Goal: Task Accomplishment & Management: Use online tool/utility

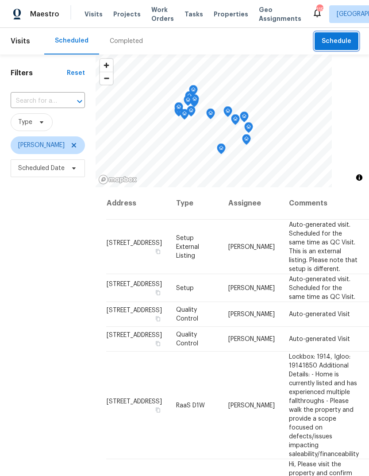
click at [344, 41] on span "Schedule" at bounding box center [337, 41] width 30 height 11
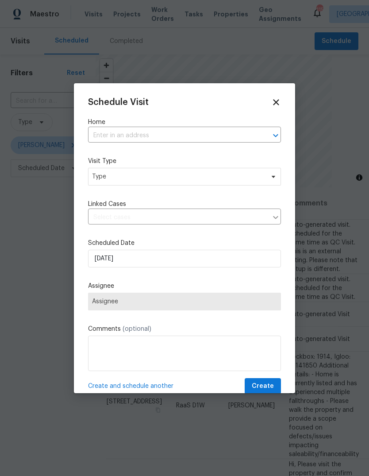
click at [226, 135] on input "text" at bounding box center [172, 136] width 168 height 14
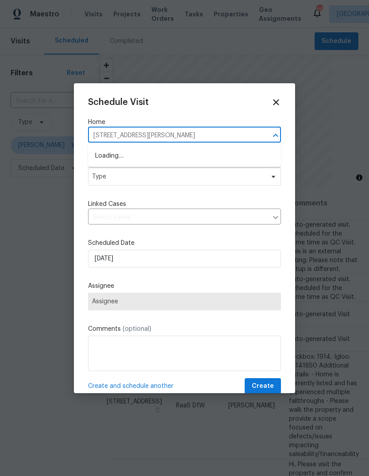
type input "6262 Phillips lake ct"
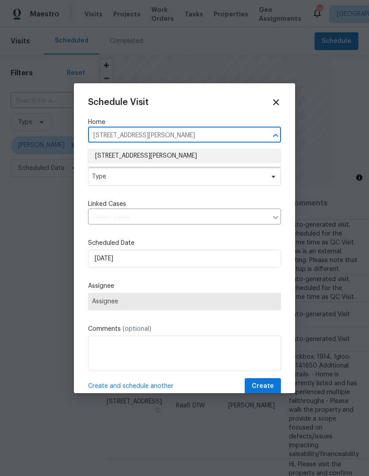
click at [195, 158] on li "6262 Phillips Lake Ct, Lithonia, GA 30058" at bounding box center [184, 156] width 193 height 15
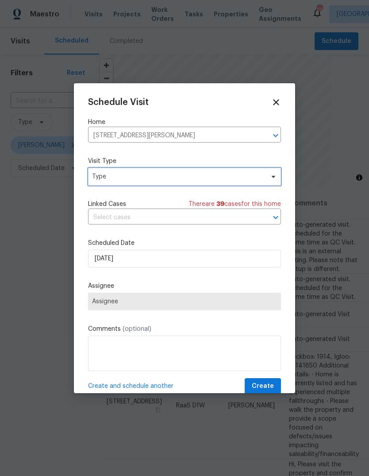
click at [245, 181] on span "Type" at bounding box center [178, 176] width 172 height 9
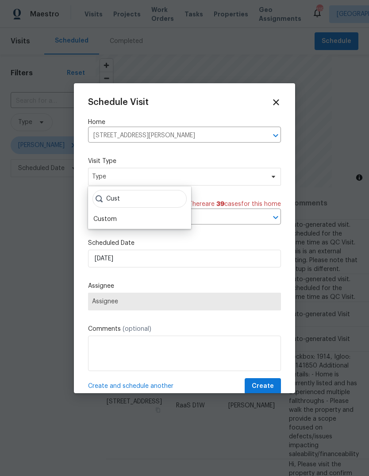
type input "Cust"
click at [100, 219] on div "Custom" at bounding box center [104, 219] width 23 height 9
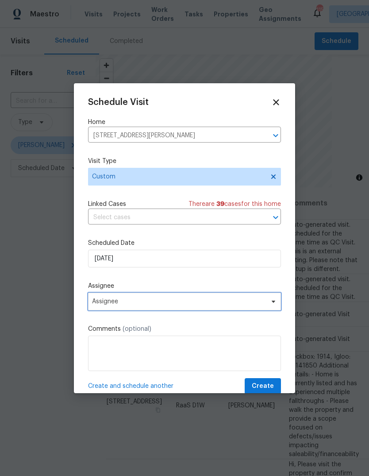
click at [107, 305] on span "Assignee" at bounding box center [178, 301] width 173 height 7
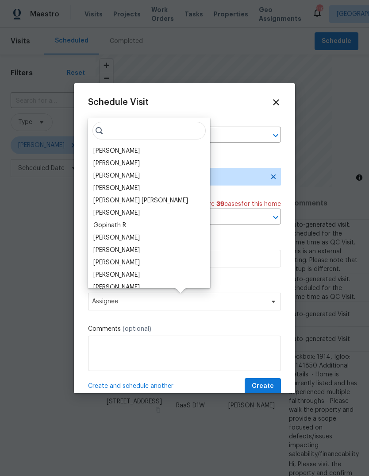
click at [107, 154] on div "[PERSON_NAME]" at bounding box center [116, 150] width 46 height 9
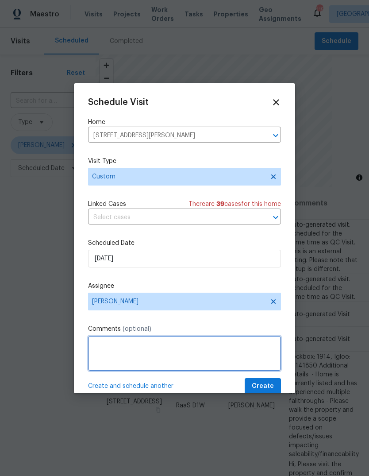
click at [244, 354] on textarea at bounding box center [184, 352] width 193 height 35
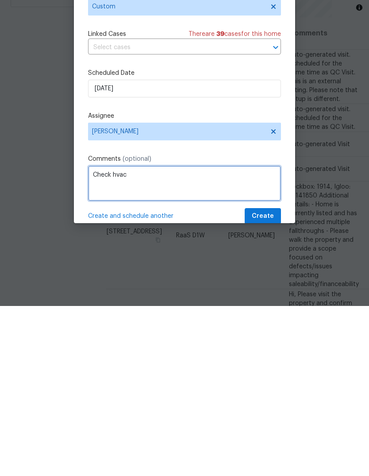
type textarea "Check hvac"
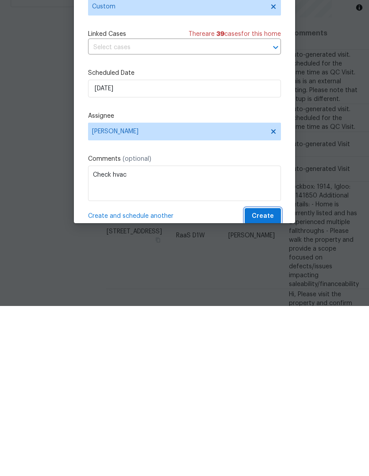
click at [271, 381] on span "Create" at bounding box center [263, 386] width 22 height 11
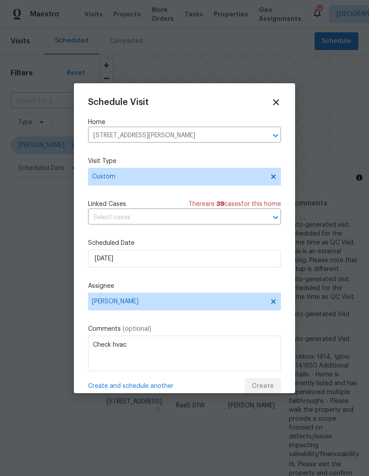
scroll to position [0, 0]
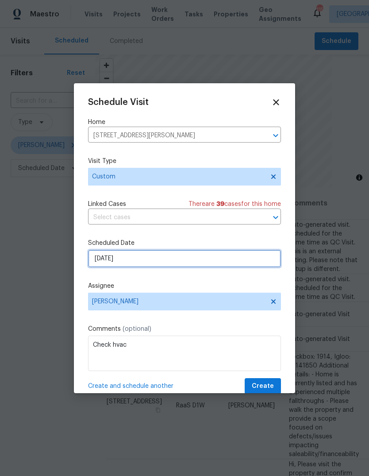
click at [242, 257] on input "[DATE]" at bounding box center [184, 259] width 193 height 18
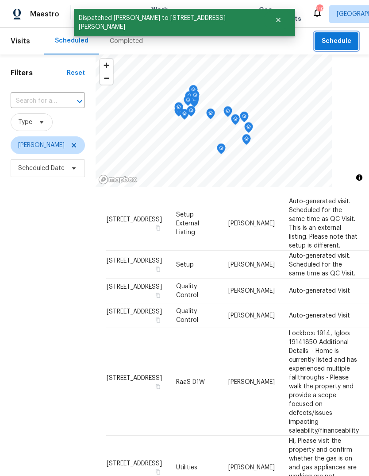
scroll to position [24, 0]
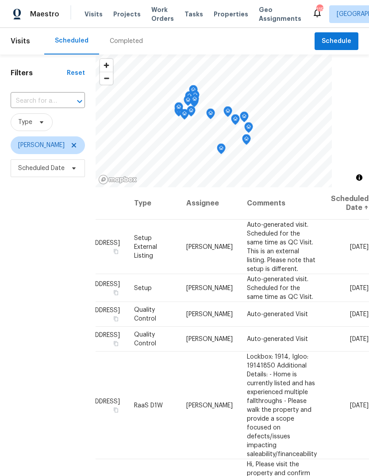
scroll to position [0, 73]
click at [0, 0] on icon at bounding box center [0, 0] width 0 height 0
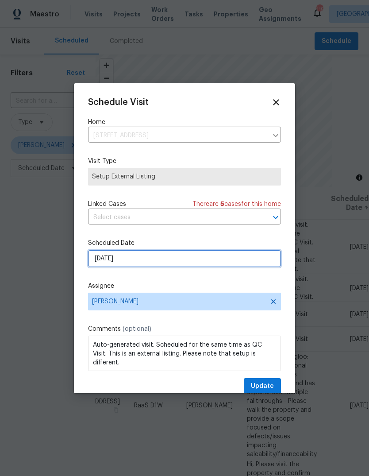
click at [259, 263] on input "[DATE]" at bounding box center [184, 259] width 193 height 18
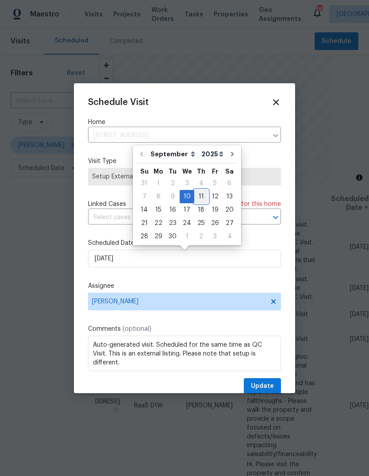
click at [201, 198] on div "11" at bounding box center [201, 196] width 14 height 12
type input "[DATE]"
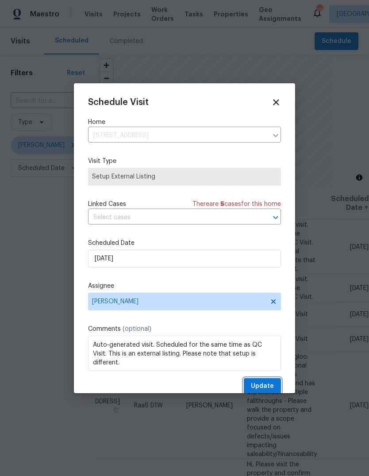
click at [274, 386] on button "Update" at bounding box center [262, 386] width 37 height 16
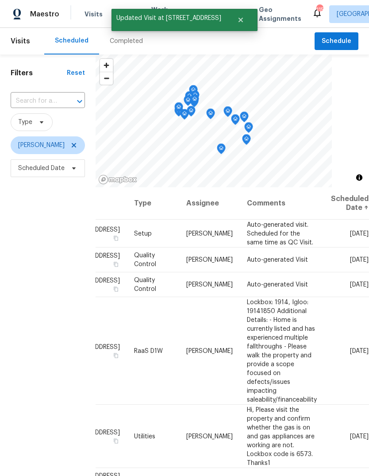
click at [0, 0] on icon at bounding box center [0, 0] width 0 height 0
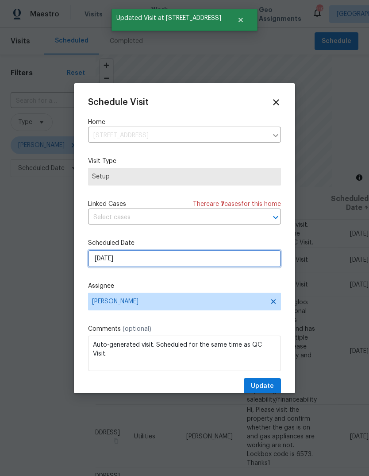
click at [253, 262] on input "[DATE]" at bounding box center [184, 259] width 193 height 18
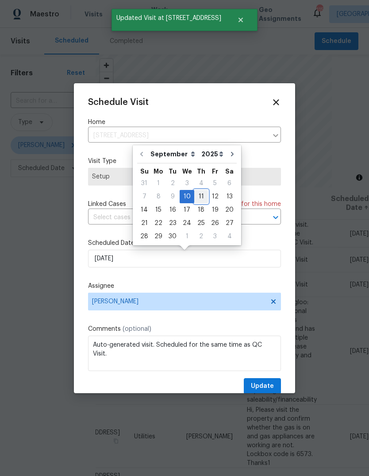
click at [200, 196] on div "11" at bounding box center [201, 196] width 14 height 12
type input "9/11/2025"
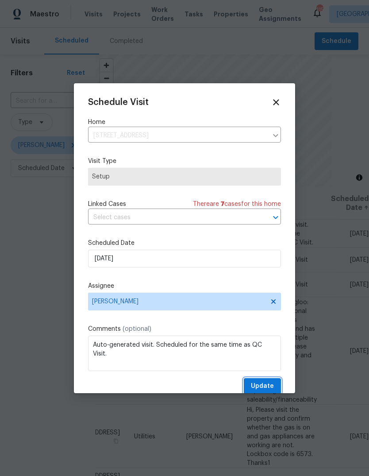
click at [276, 387] on button "Update" at bounding box center [262, 386] width 37 height 16
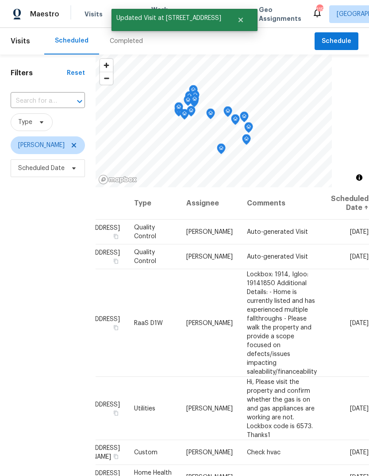
click at [0, 0] on icon at bounding box center [0, 0] width 0 height 0
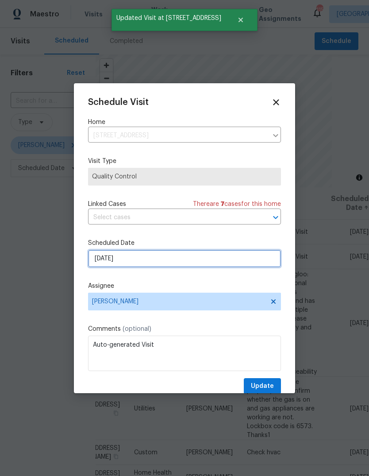
click at [253, 263] on input "[DATE]" at bounding box center [184, 259] width 193 height 18
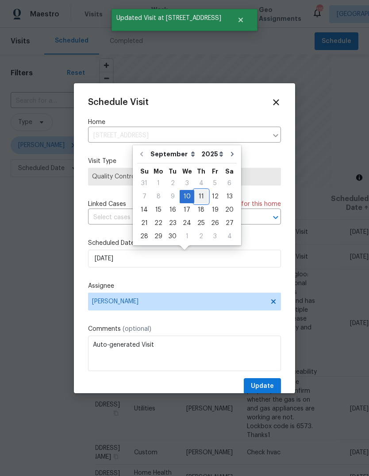
click at [200, 196] on div "11" at bounding box center [201, 196] width 14 height 12
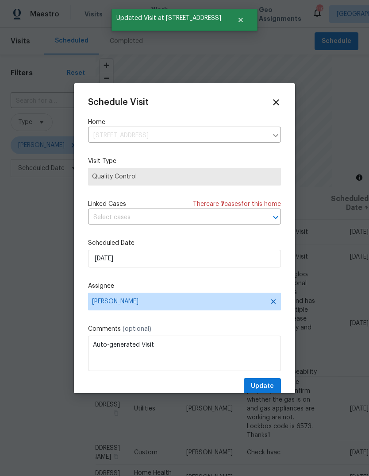
type input "9/11/2025"
click at [276, 385] on button "Update" at bounding box center [262, 386] width 37 height 16
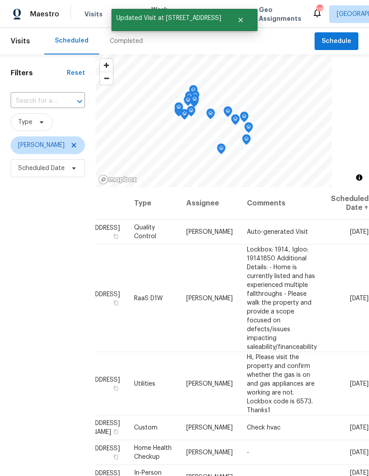
click at [0, 0] on icon at bounding box center [0, 0] width 0 height 0
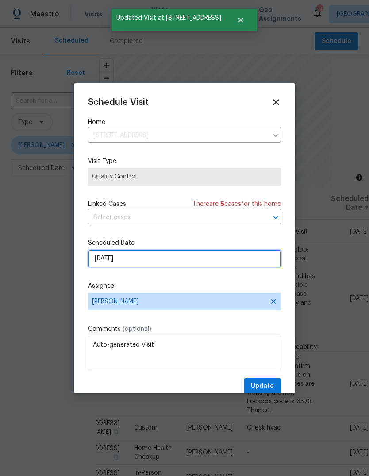
click at [253, 263] on input "[DATE]" at bounding box center [184, 259] width 193 height 18
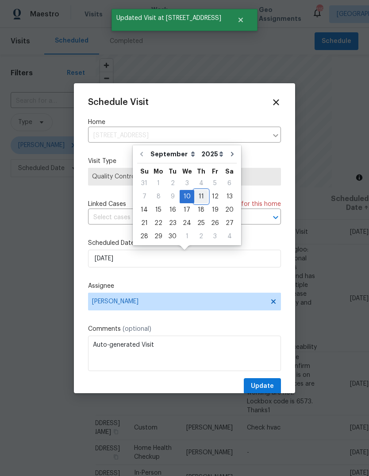
click at [200, 198] on div "11" at bounding box center [201, 196] width 14 height 12
type input "9/11/2025"
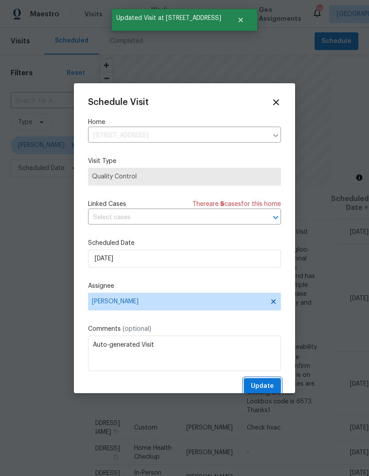
click at [275, 383] on button "Update" at bounding box center [262, 386] width 37 height 16
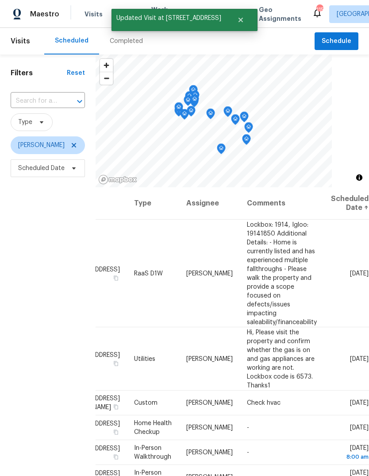
click at [0, 0] on icon at bounding box center [0, 0] width 0 height 0
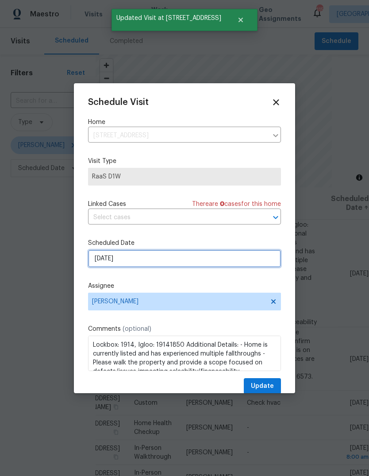
click at [252, 258] on input "[DATE]" at bounding box center [184, 259] width 193 height 18
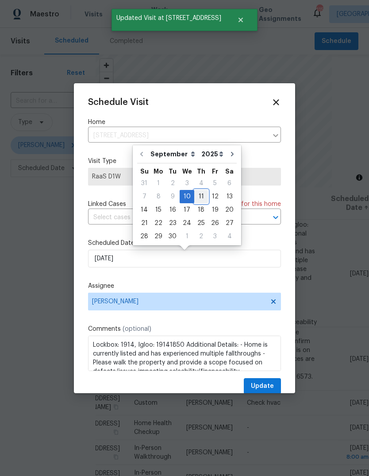
click at [200, 196] on div "11" at bounding box center [201, 196] width 14 height 12
type input "9/11/2025"
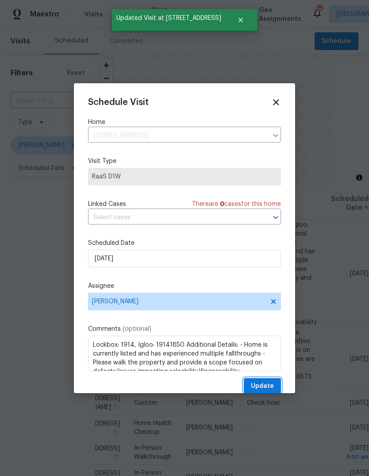
click at [273, 384] on span "Update" at bounding box center [262, 386] width 23 height 11
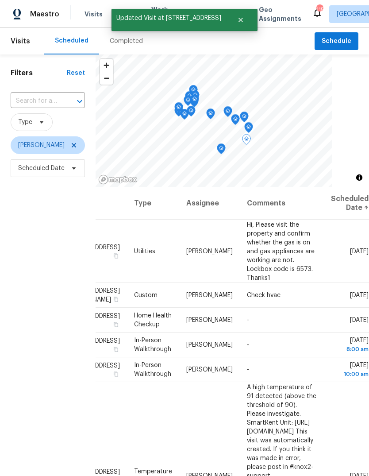
click at [0, 0] on icon at bounding box center [0, 0] width 0 height 0
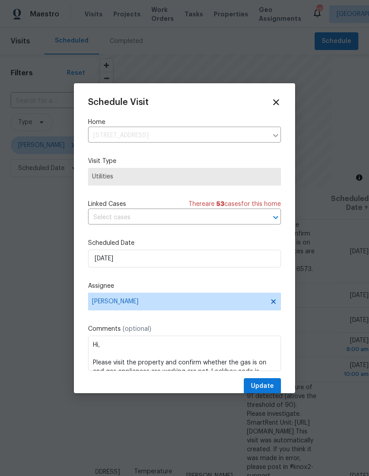
scroll to position [0, 0]
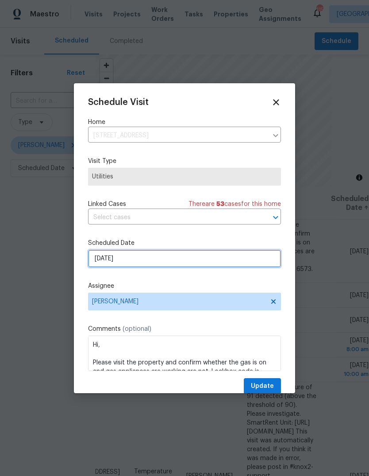
click at [253, 261] on input "[DATE]" at bounding box center [184, 259] width 193 height 18
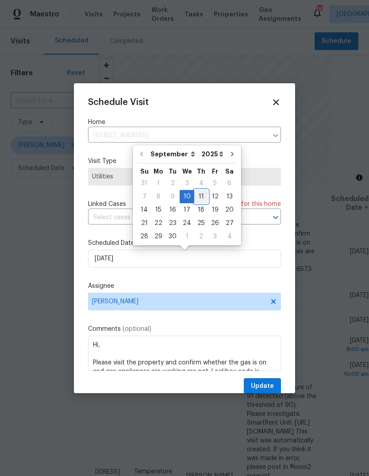
click at [200, 196] on div "11" at bounding box center [201, 196] width 14 height 12
type input "9/11/2025"
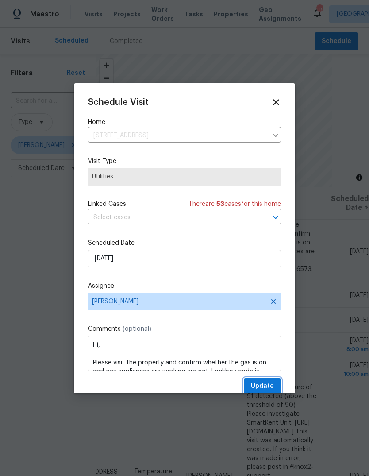
click at [274, 383] on button "Update" at bounding box center [262, 386] width 37 height 16
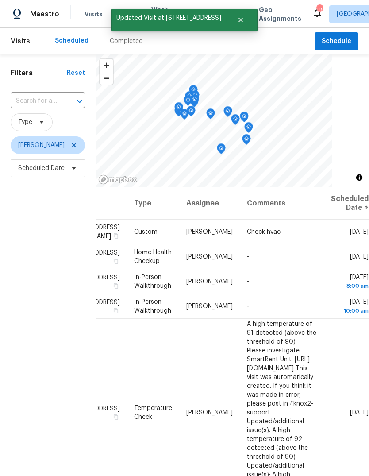
scroll to position [0, 73]
click at [0, 0] on icon at bounding box center [0, 0] width 0 height 0
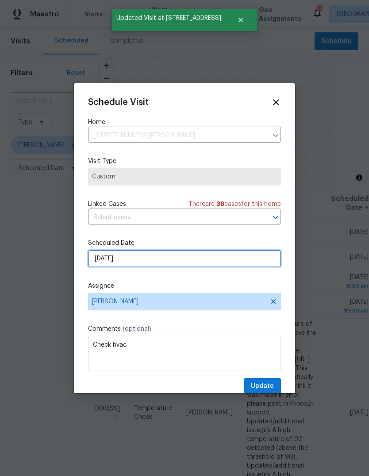
click at [250, 259] on input "[DATE]" at bounding box center [184, 259] width 193 height 18
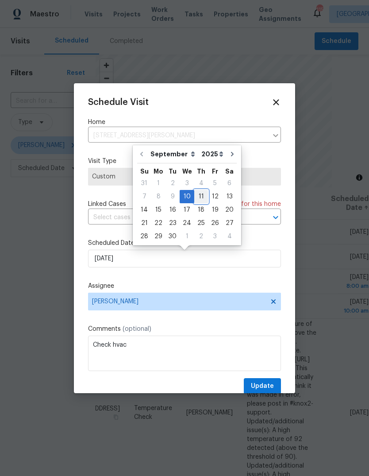
click at [200, 195] on div "11" at bounding box center [201, 196] width 14 height 12
type input "9/11/2025"
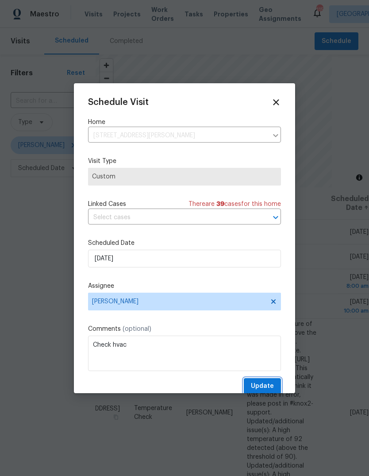
click at [276, 384] on button "Update" at bounding box center [262, 386] width 37 height 16
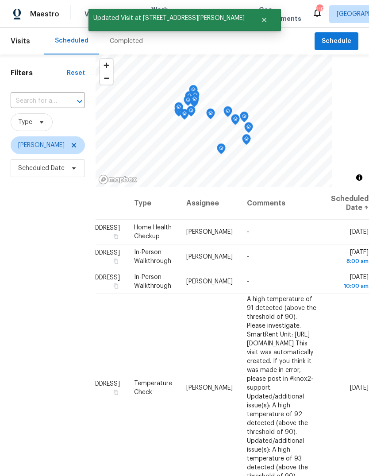
click at [0, 0] on icon at bounding box center [0, 0] width 0 height 0
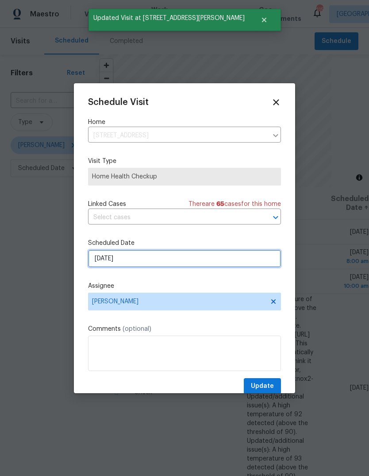
click at [261, 266] on input "[DATE]" at bounding box center [184, 259] width 193 height 18
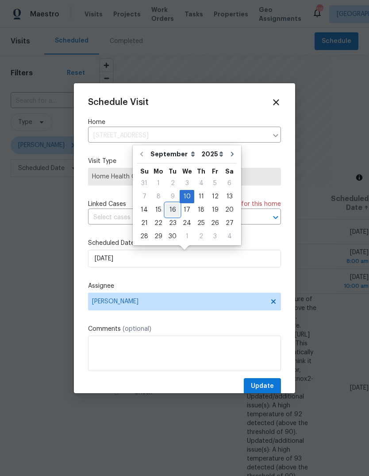
click at [175, 209] on div "16" at bounding box center [173, 210] width 14 height 12
type input "9/16/2025"
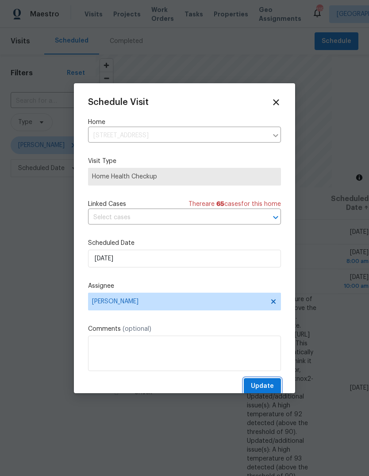
click at [271, 388] on span "Update" at bounding box center [262, 386] width 23 height 11
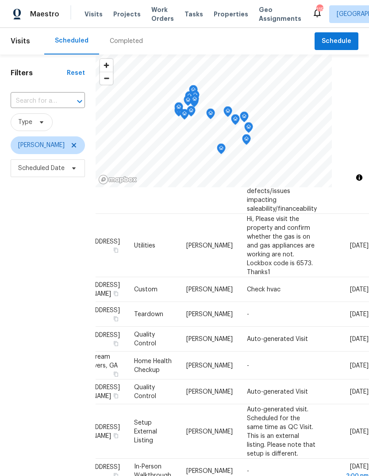
scroll to position [482, 73]
click at [0, 0] on icon at bounding box center [0, 0] width 0 height 0
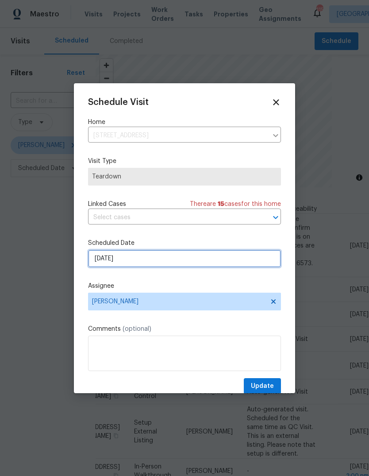
click at [245, 266] on input "9/11/2025" at bounding box center [184, 259] width 193 height 18
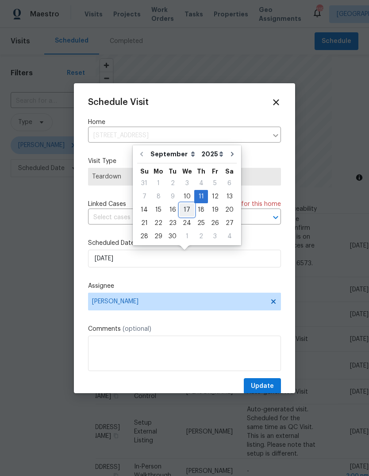
click at [190, 210] on div "17" at bounding box center [187, 210] width 15 height 12
type input "9/17/2025"
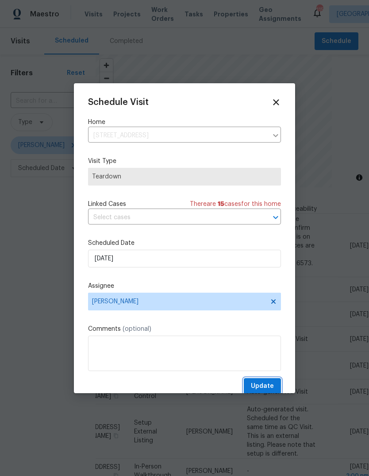
click at [275, 383] on button "Update" at bounding box center [262, 386] width 37 height 16
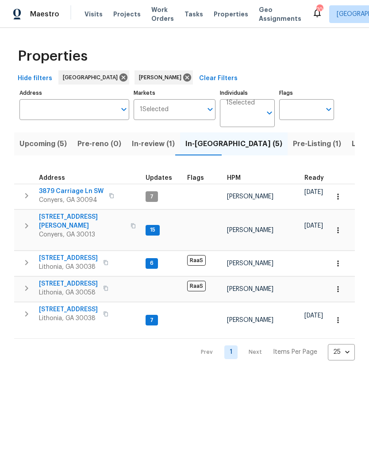
click at [56, 254] on span "[STREET_ADDRESS]" at bounding box center [68, 258] width 59 height 9
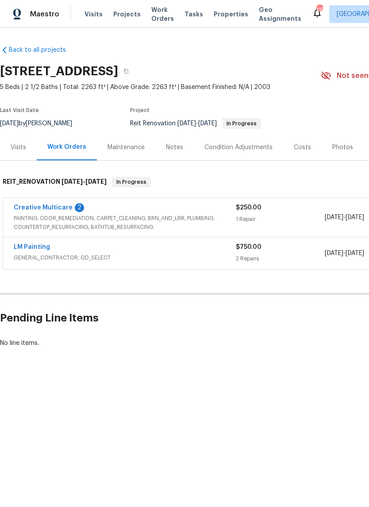
click at [35, 206] on link "Creative Multicare" at bounding box center [43, 207] width 59 height 6
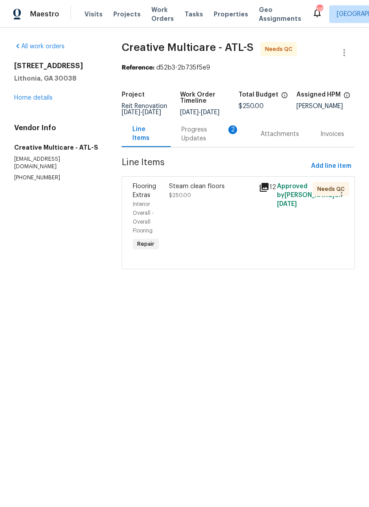
click at [210, 200] on div "Steam clean floors $250.00" at bounding box center [211, 191] width 85 height 18
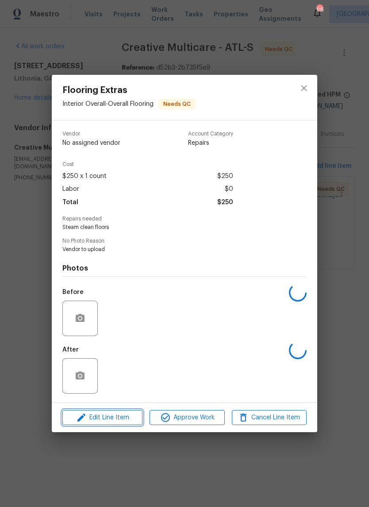
click at [92, 419] on span "Edit Line Item" at bounding box center [102, 417] width 75 height 11
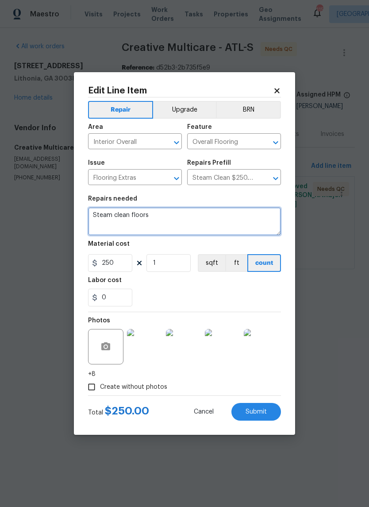
click at [180, 217] on textarea "Steam clean floors" at bounding box center [184, 221] width 193 height 28
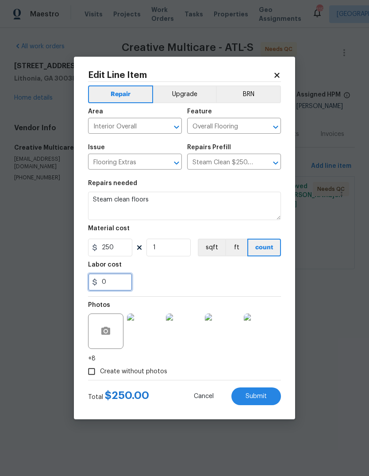
click at [121, 273] on input "0" at bounding box center [110, 282] width 44 height 18
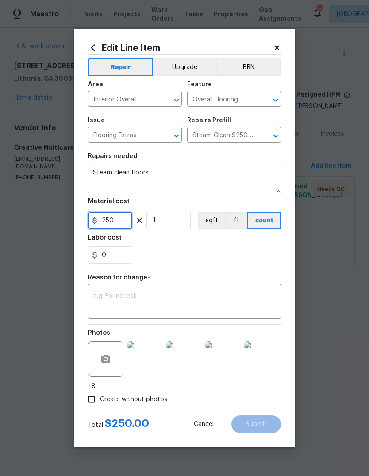
click at [115, 223] on input "250" at bounding box center [110, 221] width 44 height 18
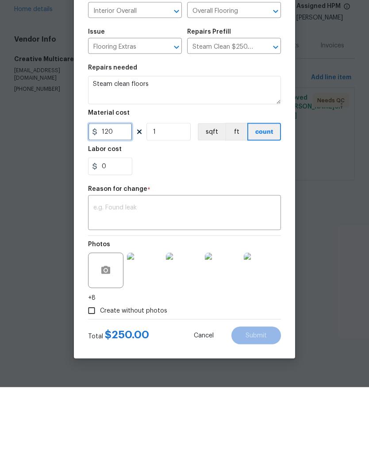
type input "120"
click at [260, 293] on textarea at bounding box center [184, 302] width 182 height 19
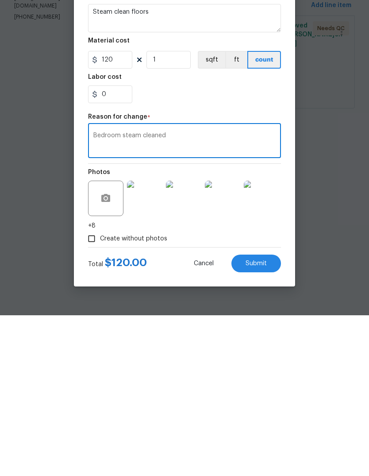
type textarea "Bedroom steam cleaned"
click at [270, 415] on button "Submit" at bounding box center [256, 424] width 50 height 18
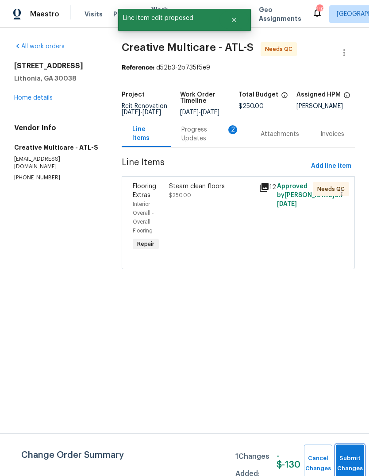
click at [355, 452] on button "Submit Changes" at bounding box center [350, 463] width 28 height 38
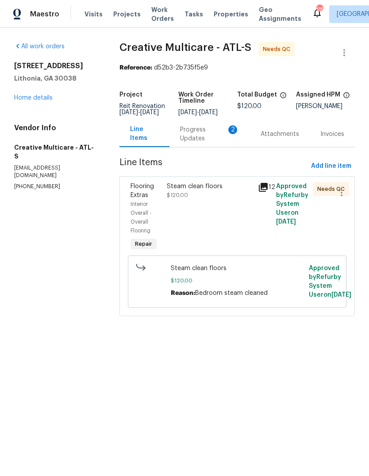
click at [215, 200] on div "Steam clean floors $120.00" at bounding box center [210, 191] width 86 height 18
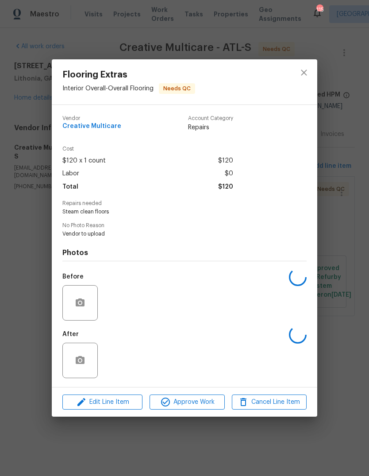
click at [206, 404] on span "Approve Work" at bounding box center [186, 402] width 69 height 11
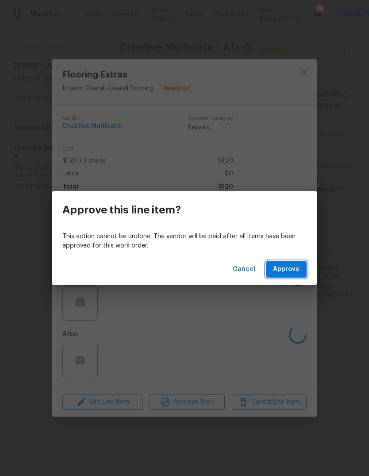
click at [295, 273] on span "Approve" at bounding box center [286, 269] width 27 height 11
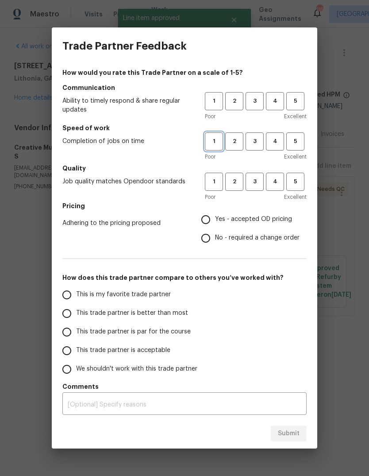
click at [213, 135] on button "1" at bounding box center [214, 141] width 18 height 18
click at [258, 142] on span "3" at bounding box center [254, 141] width 16 height 10
click at [254, 98] on span "3" at bounding box center [254, 101] width 16 height 10
click at [258, 180] on span "3" at bounding box center [254, 182] width 16 height 10
click at [275, 221] on span "Yes - accepted OD pricing" at bounding box center [253, 219] width 77 height 9
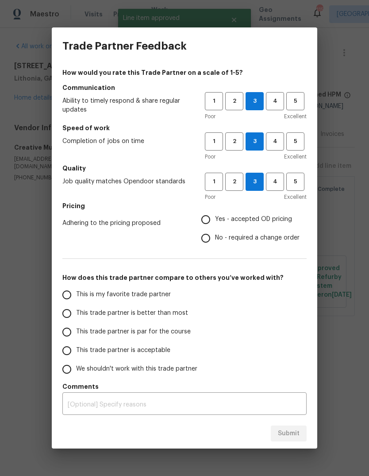
click at [215, 221] on input "Yes - accepted OD pricing" at bounding box center [205, 219] width 19 height 19
radio input "true"
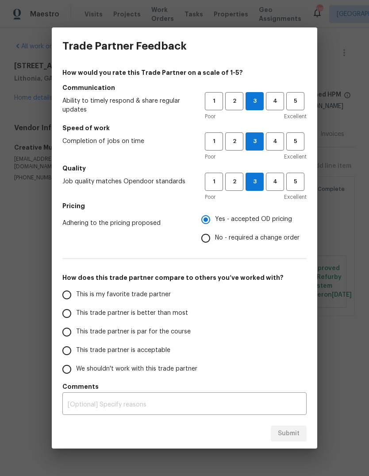
click at [67, 312] on input "This trade partner is better than most" at bounding box center [67, 313] width 19 height 19
click at [297, 432] on span "Submit" at bounding box center [289, 433] width 22 height 11
radio input "true"
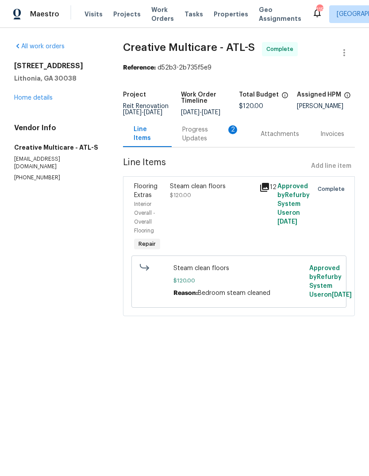
click at [213, 139] on div "Progress Updates 2" at bounding box center [210, 134] width 57 height 18
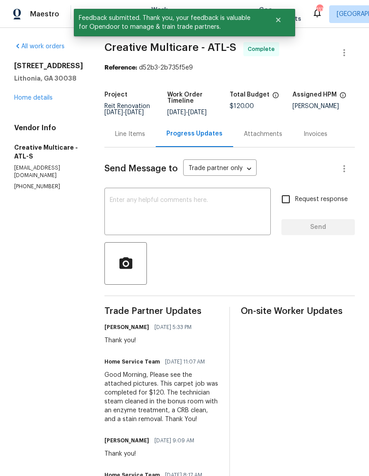
click at [29, 98] on link "Home details" at bounding box center [33, 98] width 39 height 6
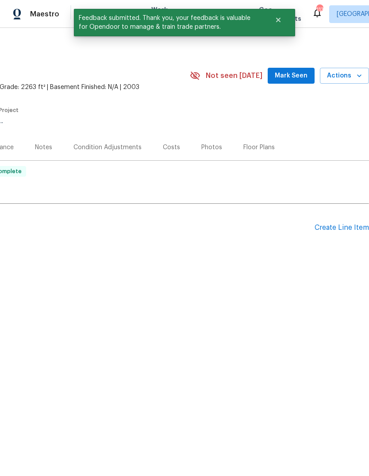
scroll to position [0, 131]
click at [304, 78] on span "Mark Seen" at bounding box center [291, 75] width 33 height 11
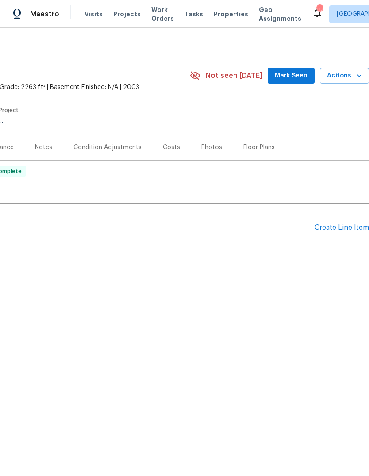
click at [294, 74] on span "Mark Seen" at bounding box center [291, 75] width 33 height 11
